Goal: Task Accomplishment & Management: Manage account settings

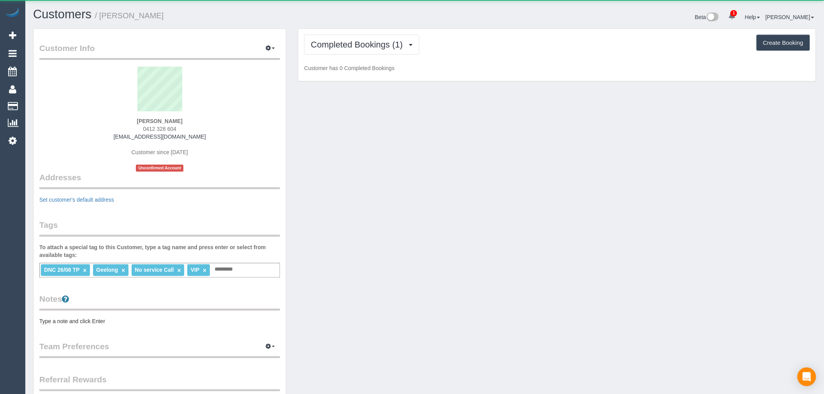
click at [380, 75] on div "Completed Bookings (1) Completed Bookings (1) Upcoming Bookings (0) Cancelled B…" at bounding box center [556, 55] width 517 height 53
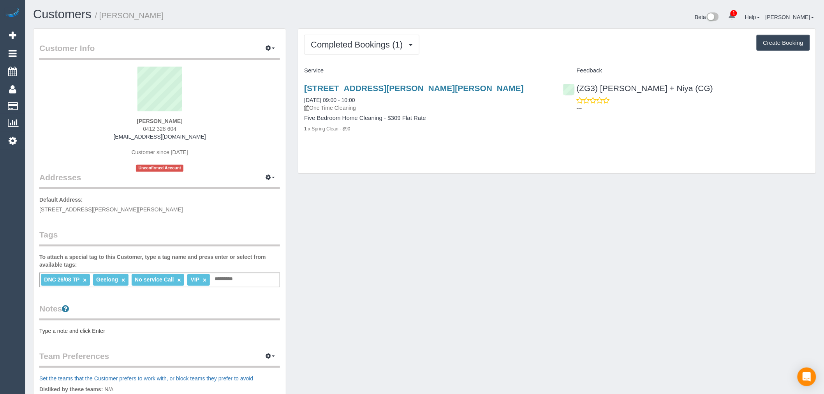
click at [401, 113] on div "61 Buchanan Boulevard, Armstrong Creek, VIC 3217 26/08/2025 09:00 - 10:00 One T…" at bounding box center [427, 112] width 258 height 71
click at [402, 91] on link "61 Buchanan Boulevard, Armstrong Creek, VIC 3217" at bounding box center [414, 88] width 220 height 9
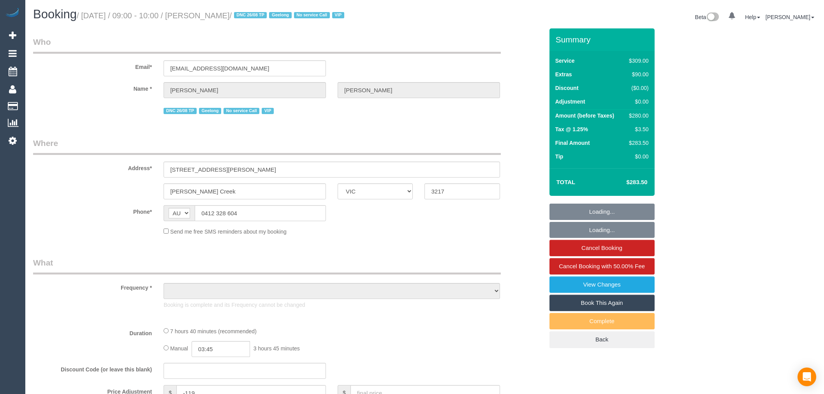
select select "VIC"
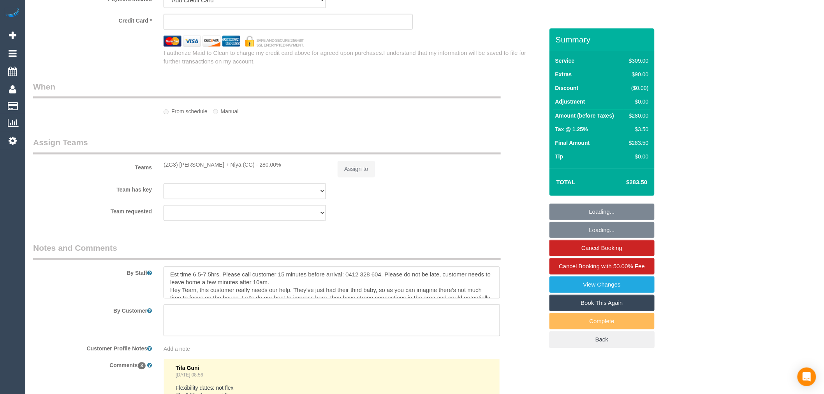
select select "object:627"
select select "string:stripe-pm_1RxFRV2GScqysDRVaO3HbnxL"
select select "number:28"
select select "number:14"
select select "number:19"
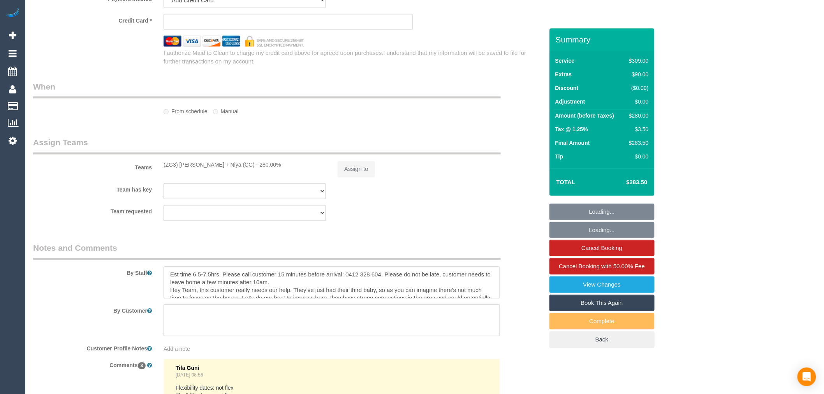
select select "number:25"
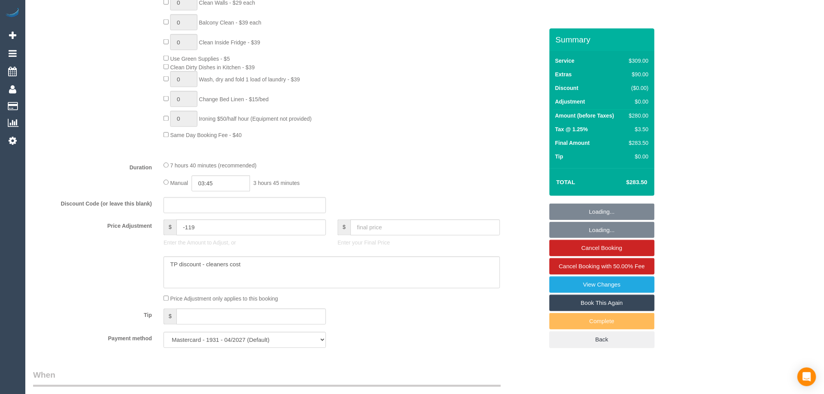
select select "object:876"
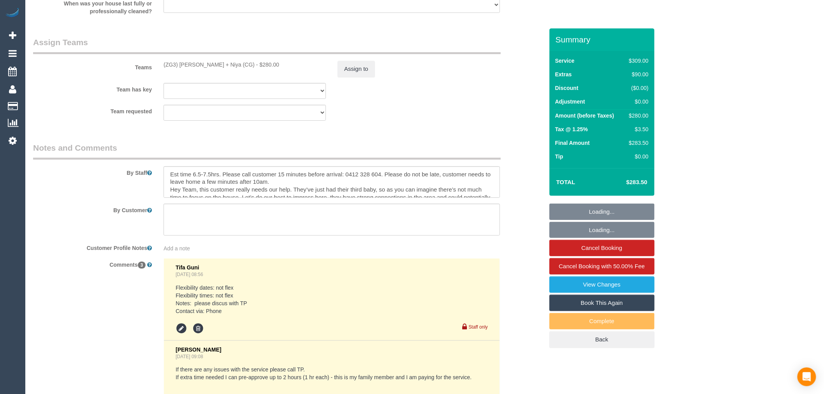
scroll to position [1130, 0]
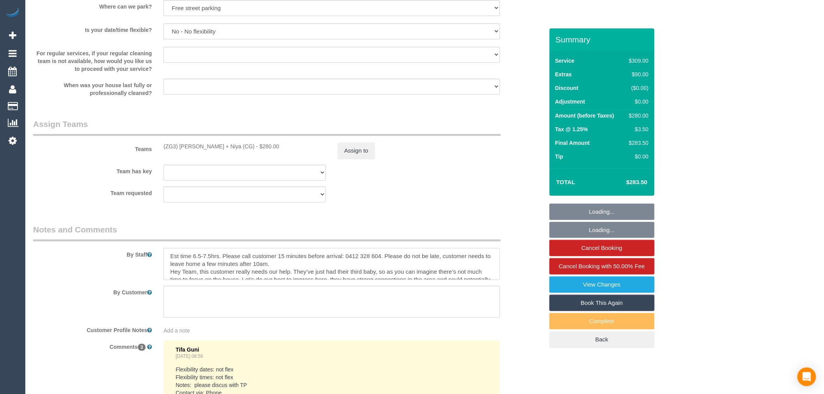
click at [265, 274] on textarea at bounding box center [331, 264] width 336 height 32
click at [264, 273] on textarea at bounding box center [331, 264] width 336 height 32
